Goal: Task Accomplishment & Management: Use online tool/utility

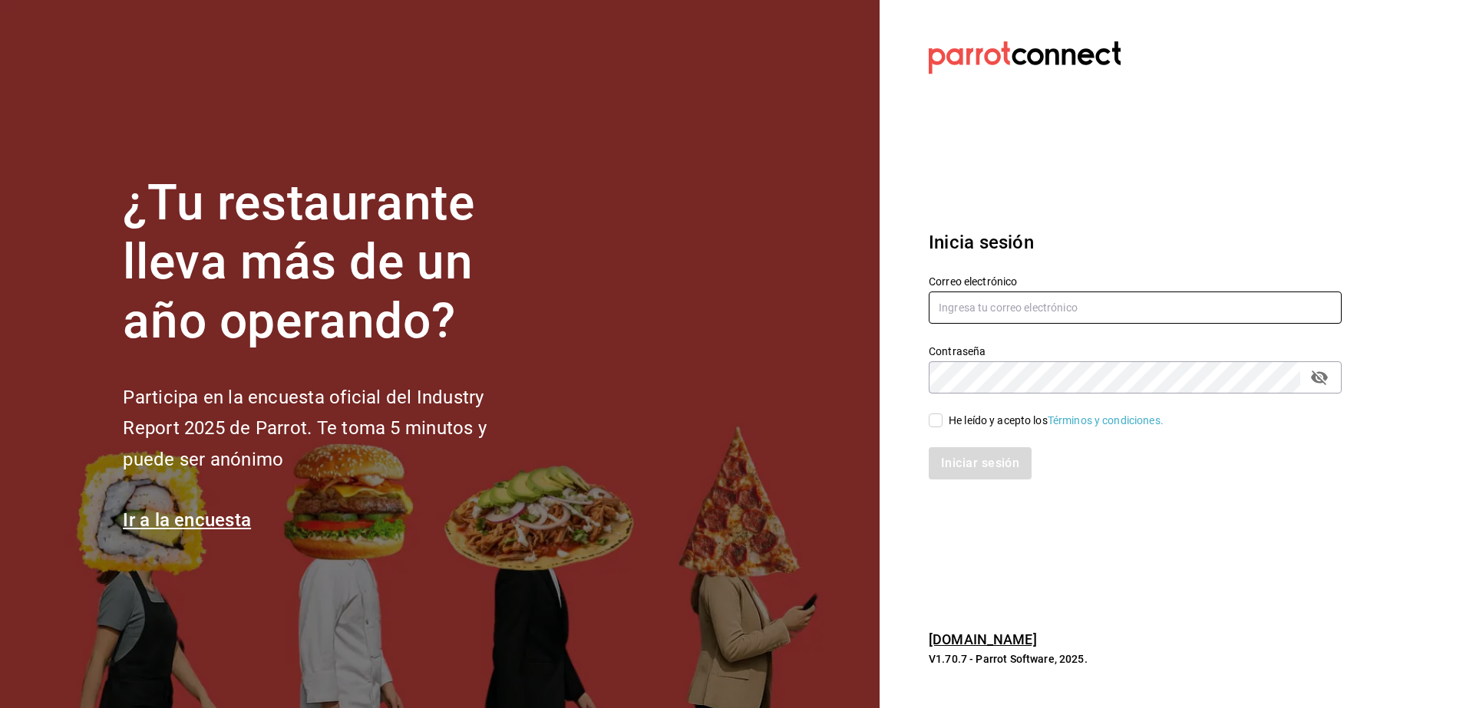
type input "[PERSON_NAME][EMAIL_ADDRESS][PERSON_NAME][DOMAIN_NAME]"
drag, startPoint x: 0, startPoint y: 0, endPoint x: 389, endPoint y: 11, distance: 389.2
click at [389, 11] on section "¿Tu restaurante lleva más de un año operando? Participa en la encuesta oficial …" at bounding box center [439, 354] width 879 height 708
click at [934, 420] on input "He leído y acepto los Términos y condiciones." at bounding box center [936, 421] width 14 height 14
checkbox input "true"
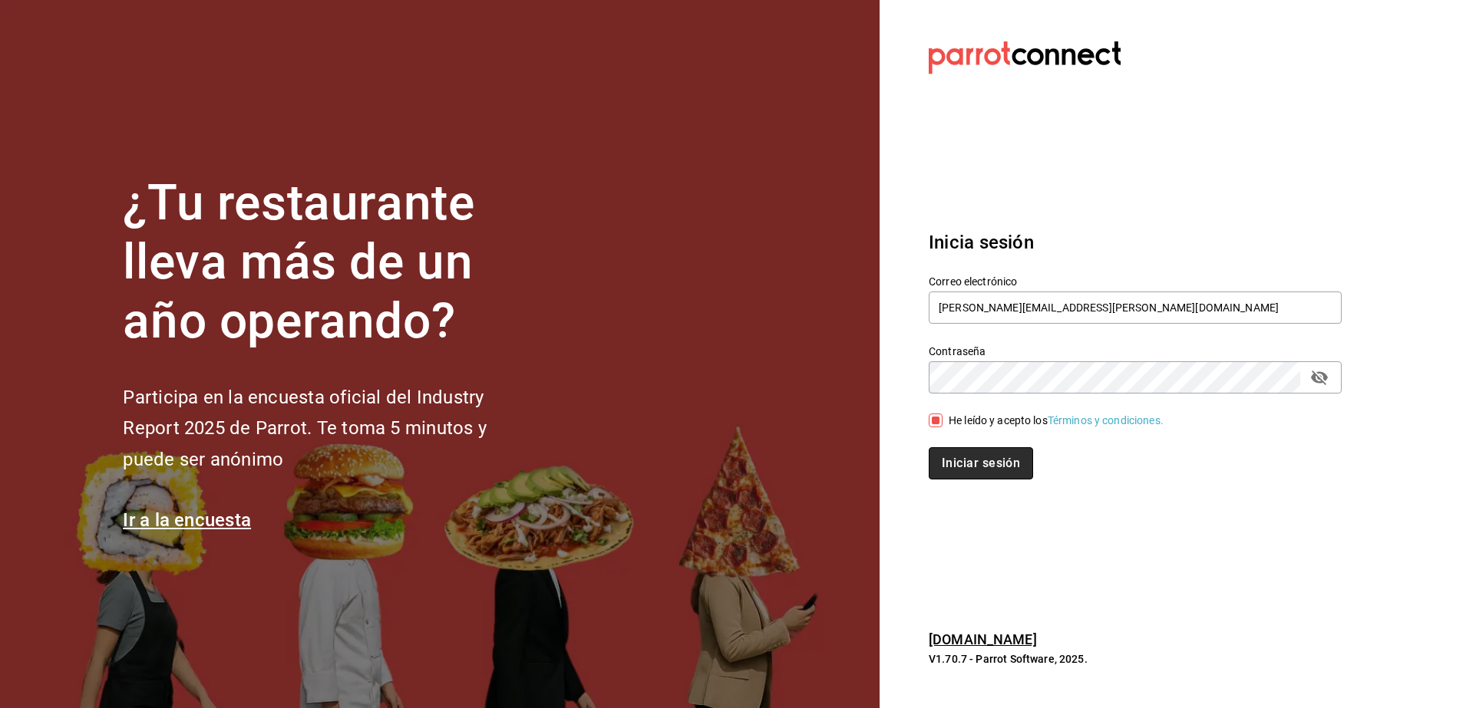
click at [1000, 465] on button "Iniciar sesión" at bounding box center [981, 463] width 104 height 32
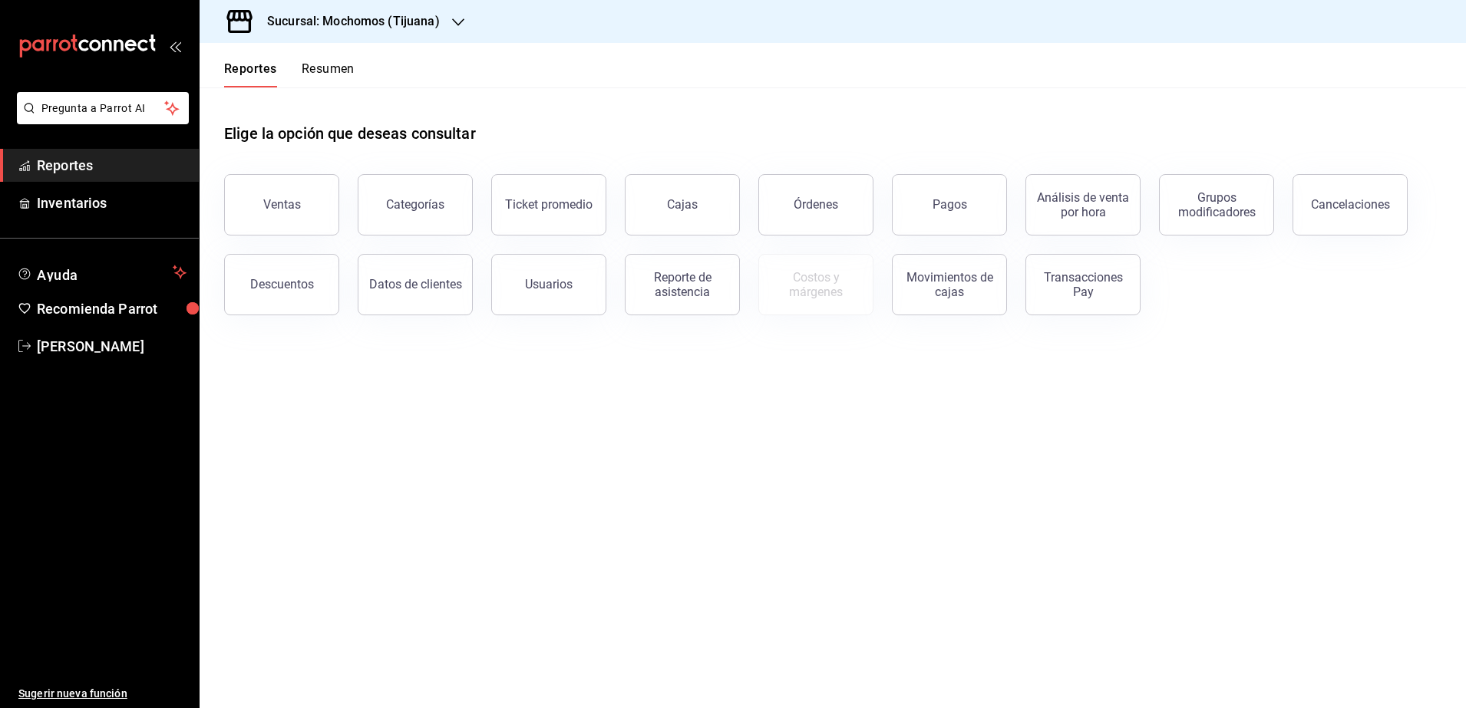
click at [1000, 465] on main "Elige la opción que deseas consultar Ventas Categorías Ticket promedio Cajas Ór…" at bounding box center [833, 397] width 1266 height 621
click at [284, 203] on div "Ventas" at bounding box center [282, 204] width 38 height 15
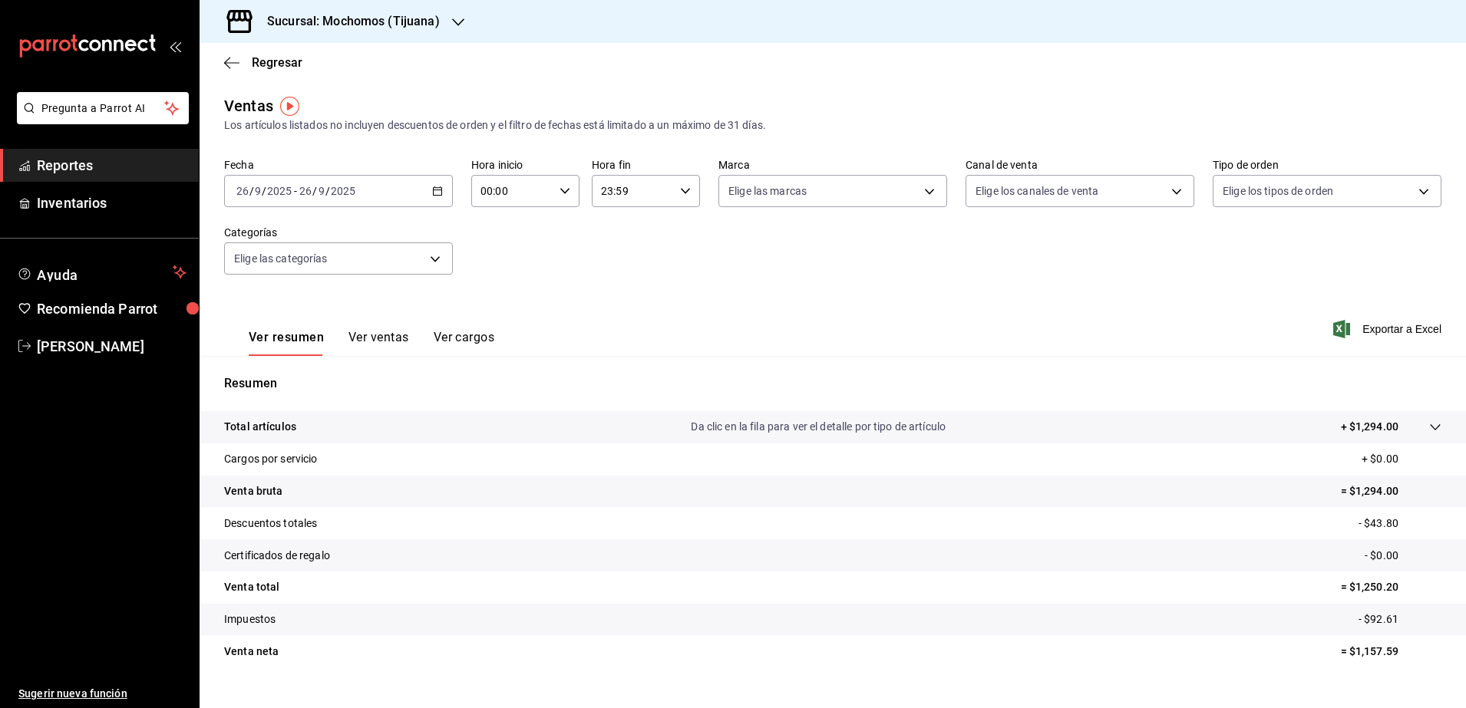
click at [435, 199] on div "2025-09-26 26 / 9 / 2025 - 2025-09-26 26 / 9 / 2025" at bounding box center [338, 191] width 229 height 32
click at [454, 17] on icon "button" at bounding box center [458, 22] width 12 height 12
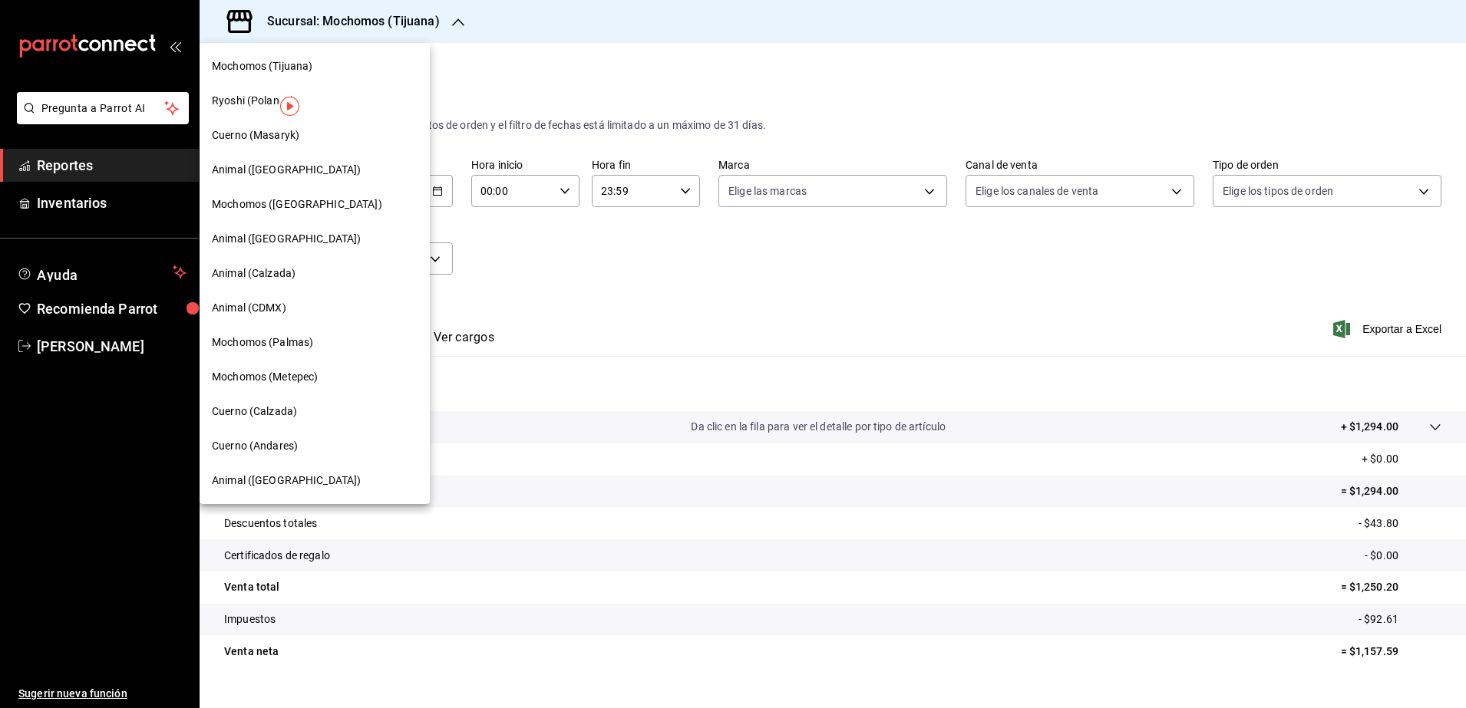
click at [299, 415] on div "Cuerno (Calzada)" at bounding box center [315, 412] width 206 height 16
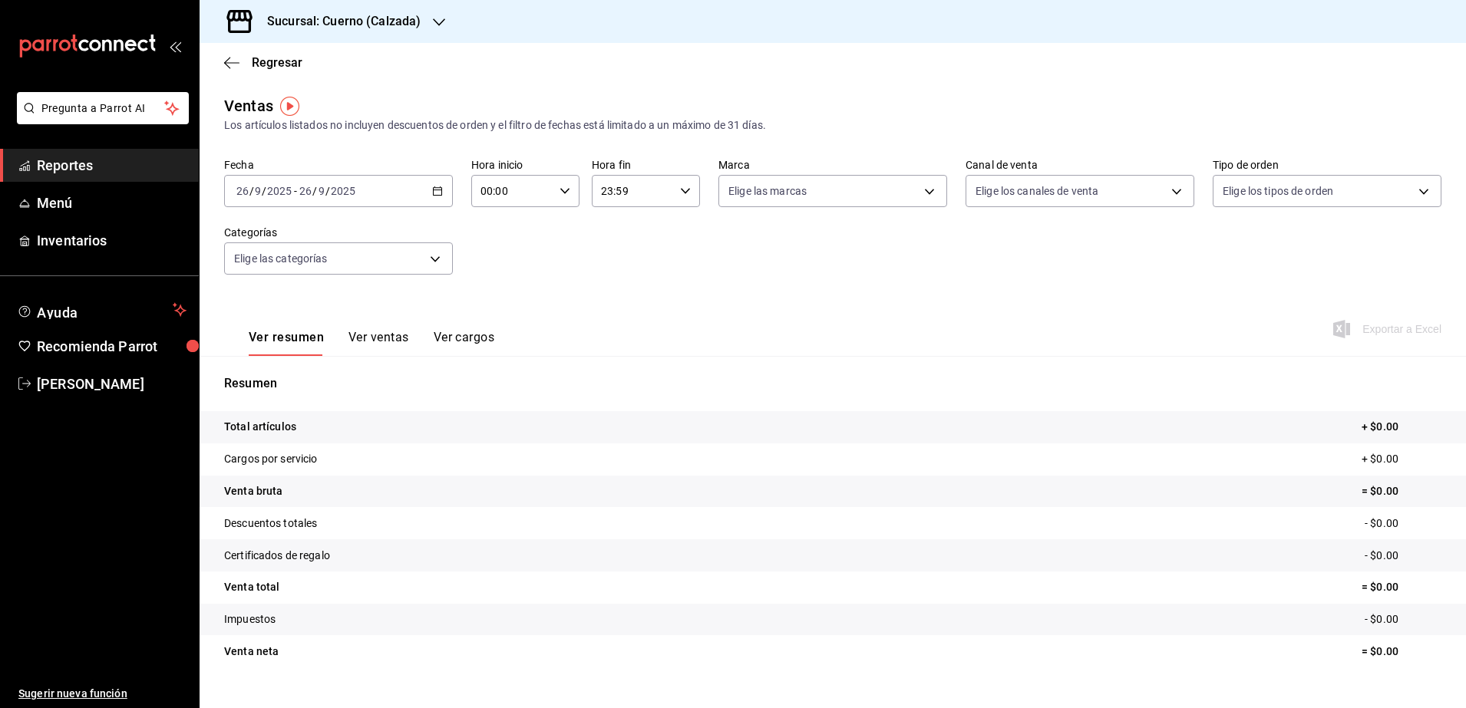
click at [444, 189] on div "2025-09-26 26 / 9 / 2025 - 2025-09-26 26 / 9 / 2025" at bounding box center [338, 191] width 229 height 32
click at [279, 370] on span "Rango de fechas" at bounding box center [296, 376] width 119 height 16
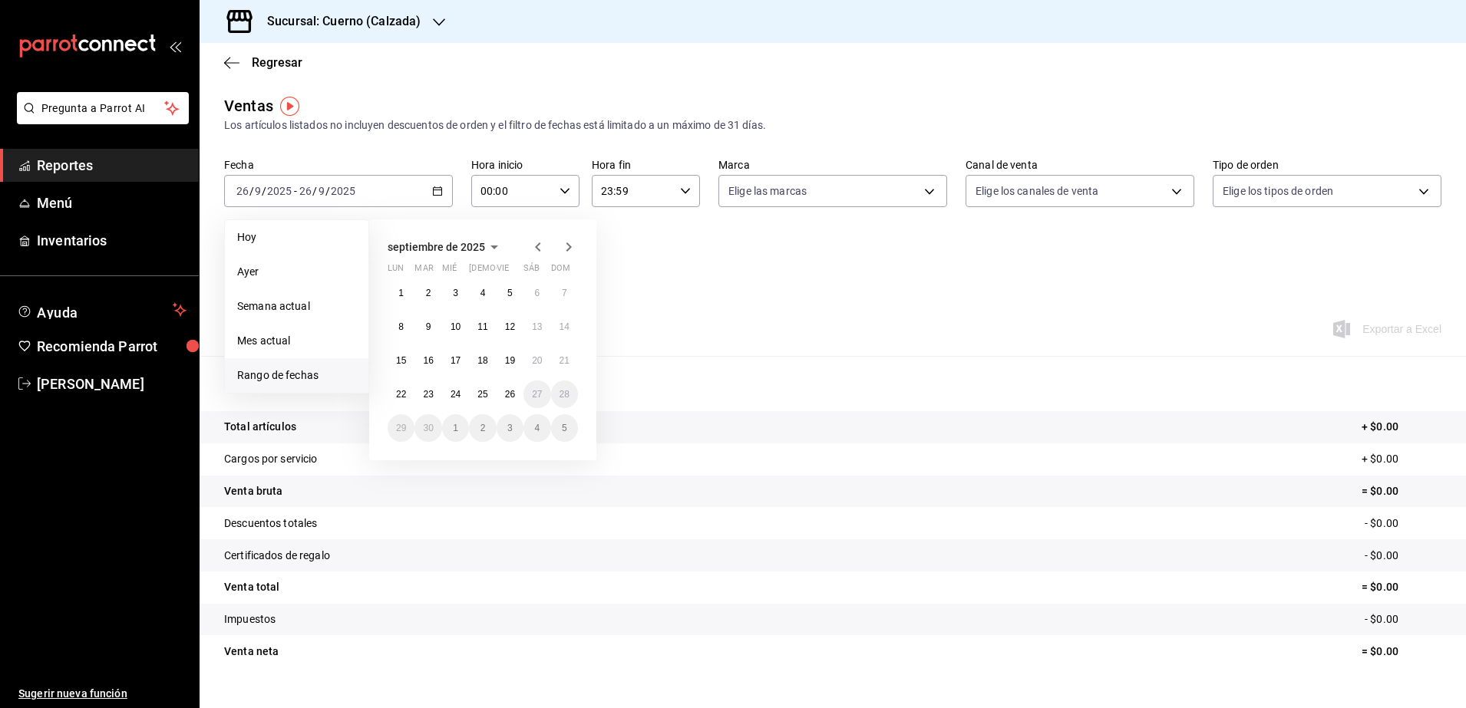
click at [537, 245] on icon "button" at bounding box center [537, 246] width 5 height 9
click at [506, 300] on button "1" at bounding box center [509, 293] width 27 height 28
click at [565, 428] on abbr "31" at bounding box center [564, 428] width 10 height 11
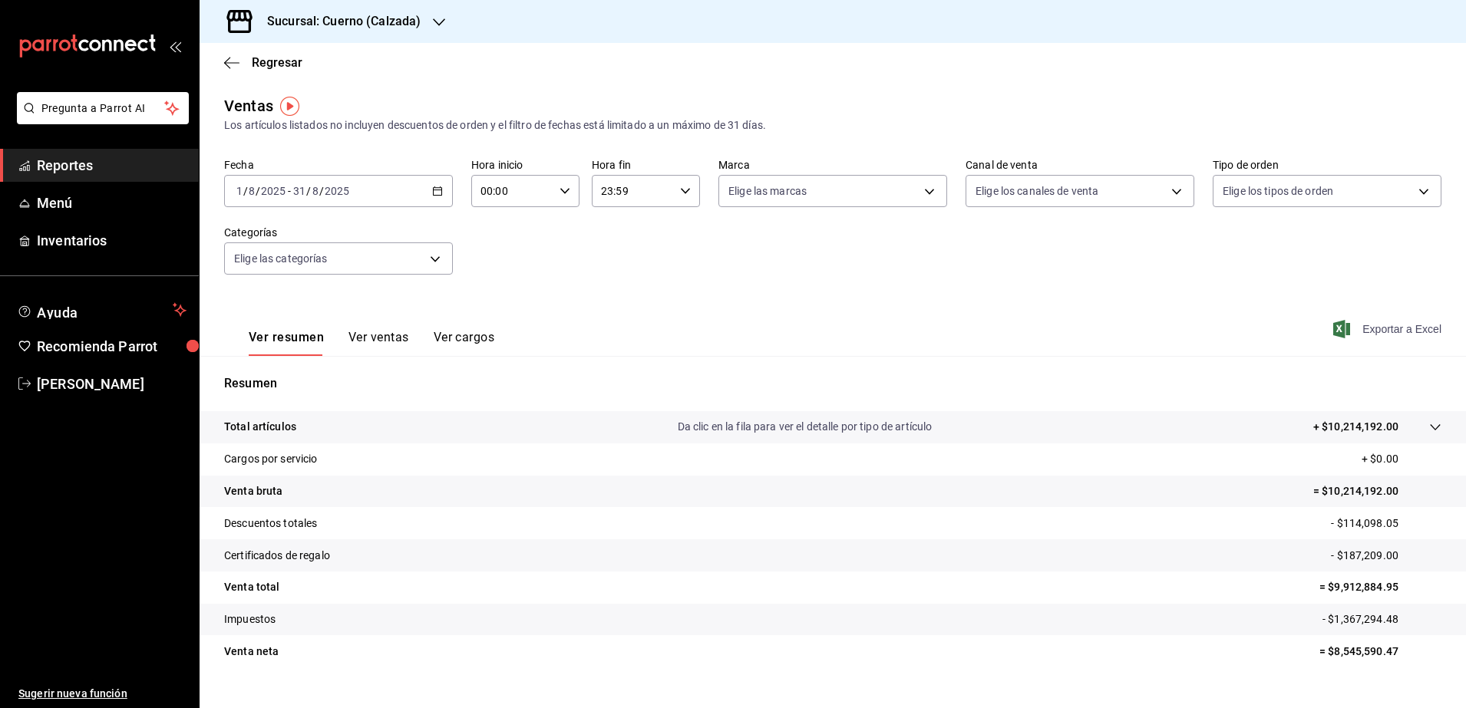
click at [1395, 328] on span "Exportar a Excel" at bounding box center [1388, 329] width 105 height 18
click at [432, 192] on icon "button" at bounding box center [437, 191] width 11 height 11
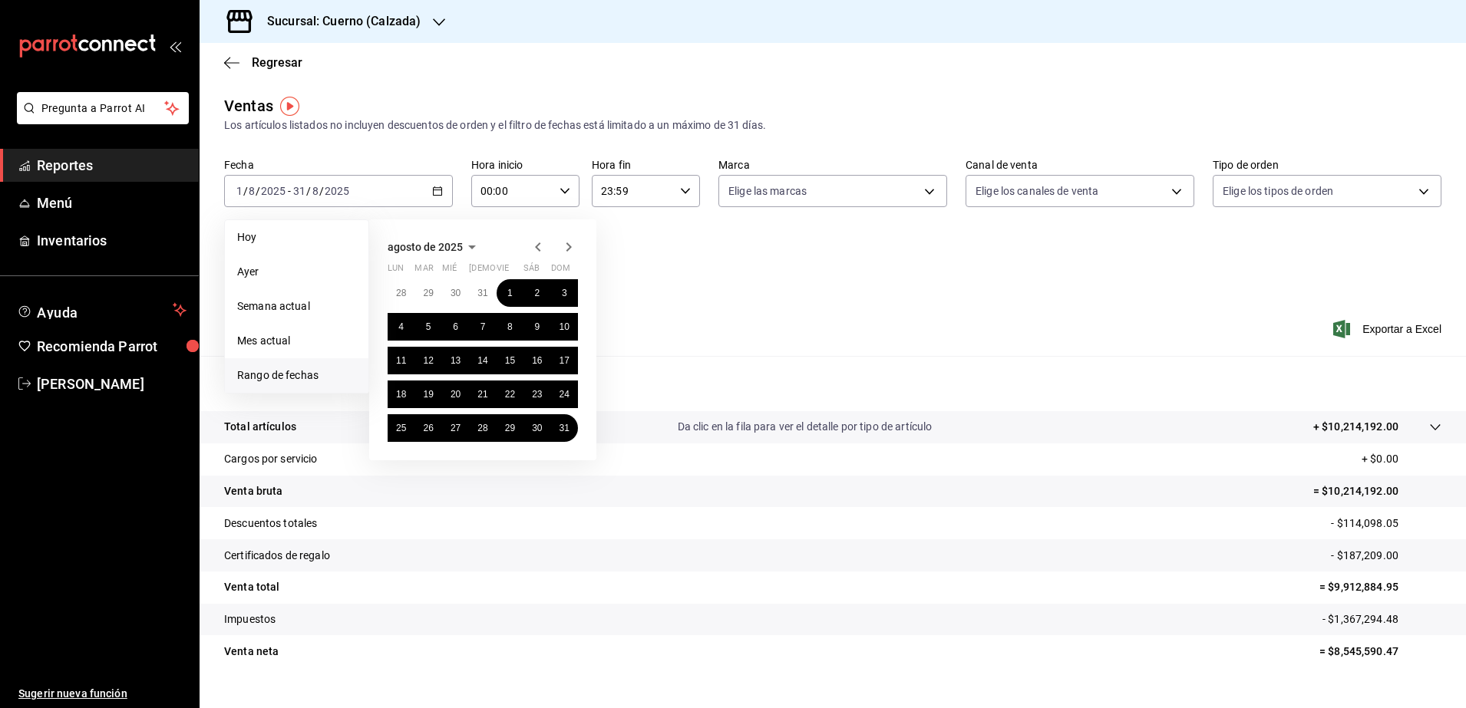
click at [531, 242] on icon "button" at bounding box center [538, 247] width 18 height 18
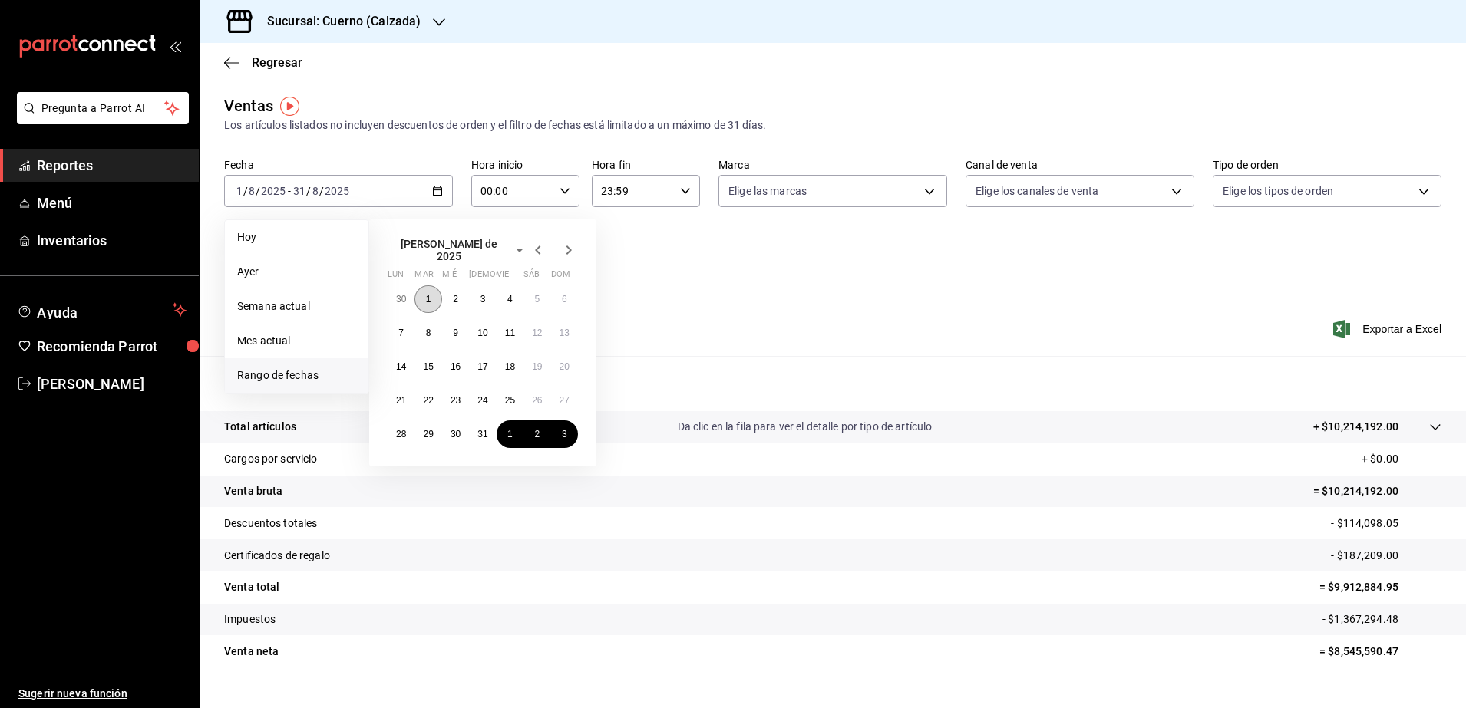
click at [429, 294] on abbr "1" at bounding box center [428, 299] width 5 height 11
click at [488, 426] on button "31" at bounding box center [482, 435] width 27 height 28
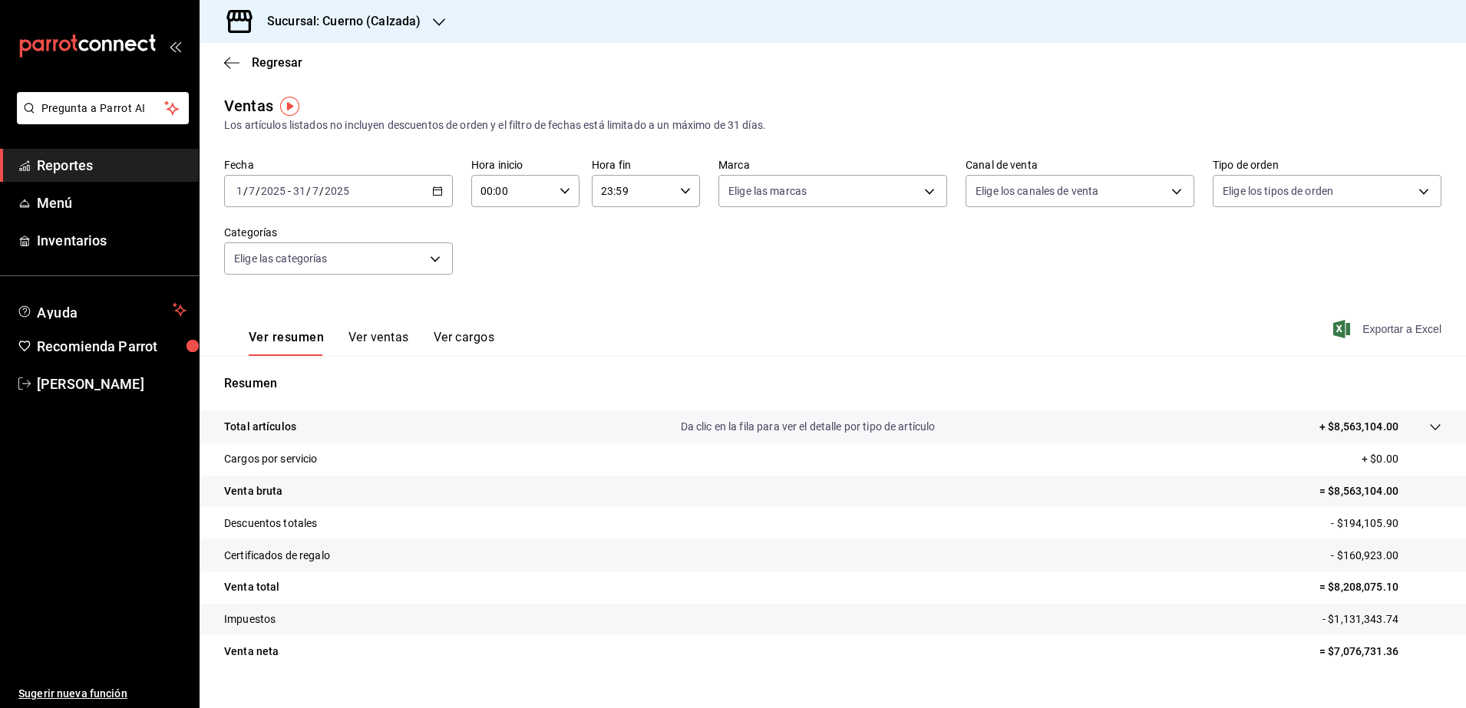
click at [1346, 331] on span "Exportar a Excel" at bounding box center [1388, 329] width 105 height 18
click at [587, 49] on div "Regresar" at bounding box center [833, 62] width 1266 height 39
